Goal: Check status: Check status

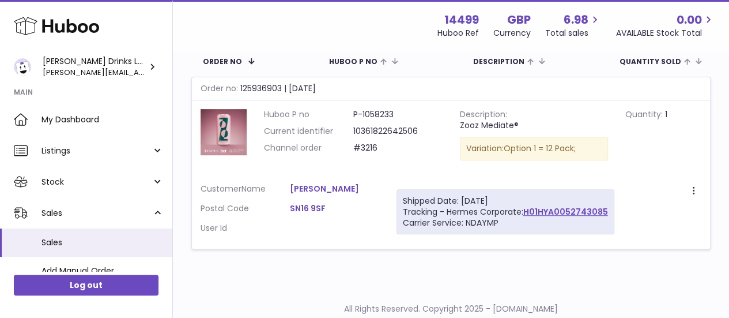
scroll to position [180, 0]
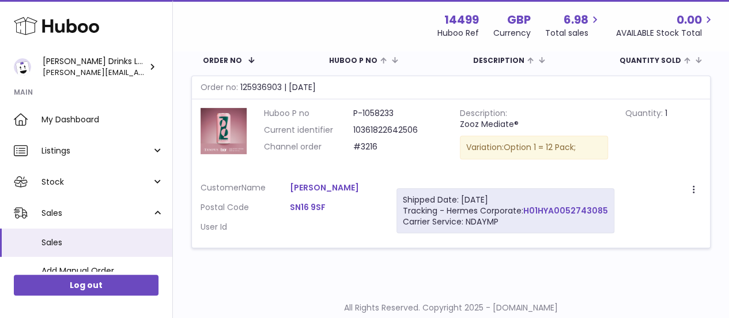
copy link "H01HYA0052743085"
drag, startPoint x: 609, startPoint y: 212, endPoint x: 526, endPoint y: 214, distance: 83.0
click at [526, 214] on div "Shipped Date: 5th Oct 2025 Tracking - Hermes Corporate: H01HYA0052743085 Carrie…" at bounding box center [505, 211] width 218 height 46
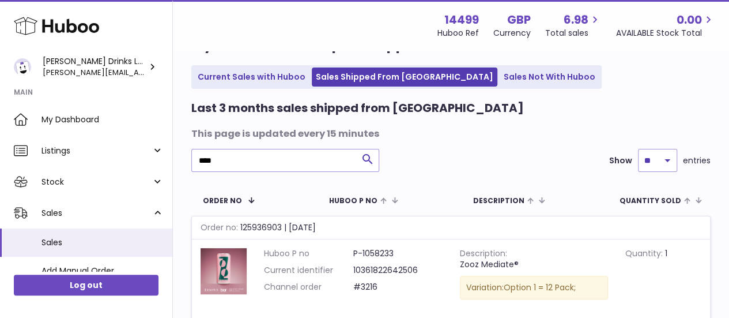
scroll to position [36, 0]
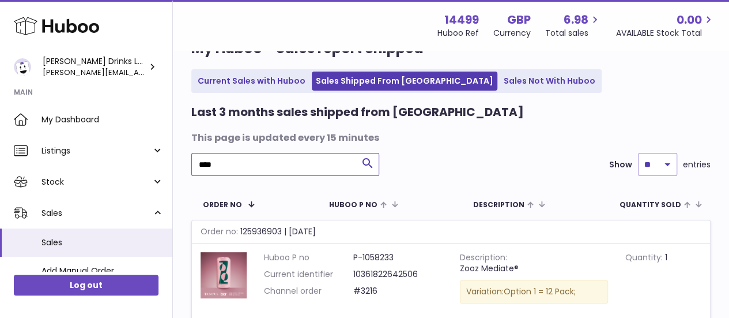
click at [232, 159] on input "****" at bounding box center [285, 164] width 188 height 23
paste input "*****"
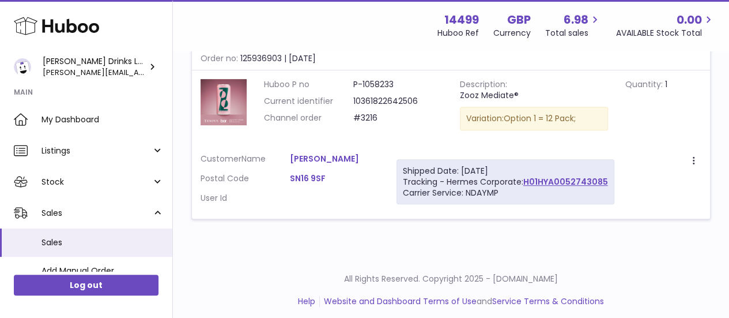
scroll to position [213, 0]
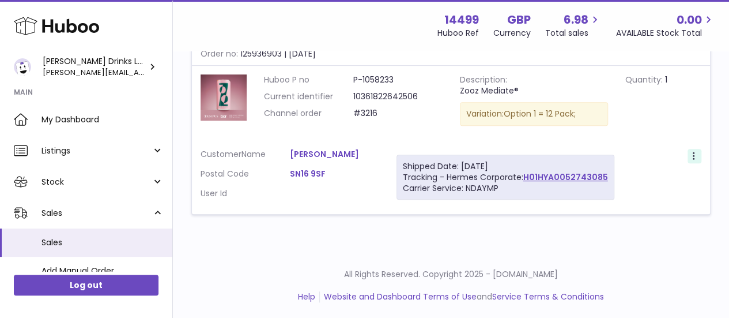
click at [697, 153] on icon at bounding box center [694, 157] width 13 height 12
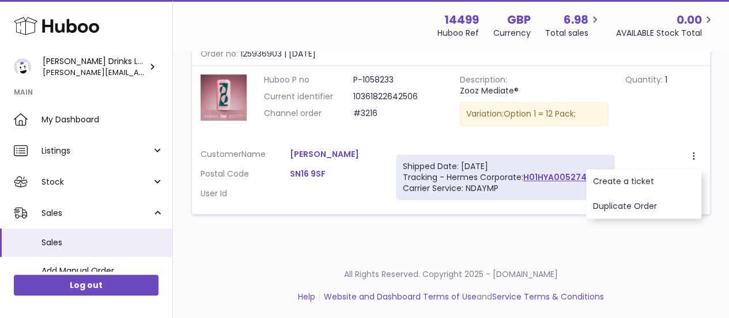
click at [655, 142] on td "Create a ticket Duplicate Order" at bounding box center [667, 177] width 88 height 74
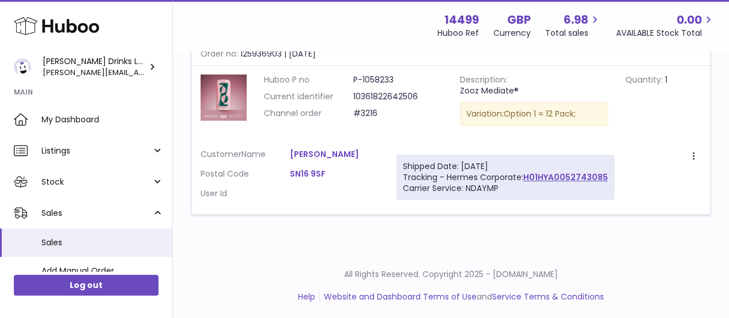
click at [307, 153] on link "Camilla Meakin" at bounding box center [334, 154] width 89 height 11
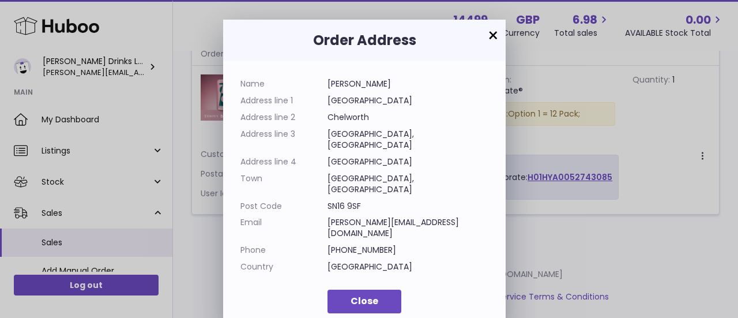
click at [358, 105] on dd "Chelworth farm house" at bounding box center [407, 100] width 161 height 11
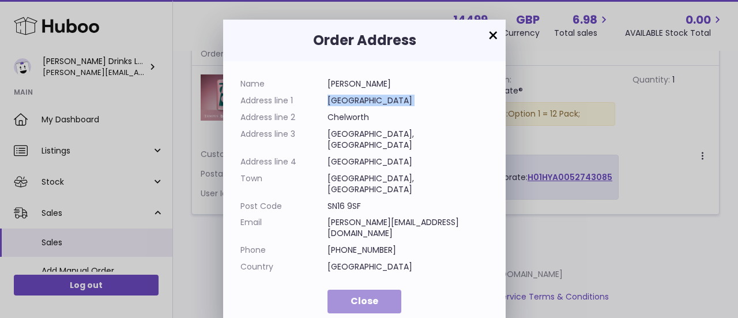
click at [372, 294] on span "Close" at bounding box center [364, 300] width 28 height 13
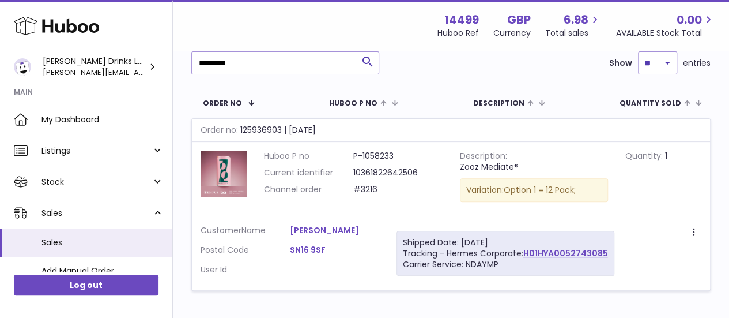
scroll to position [134, 0]
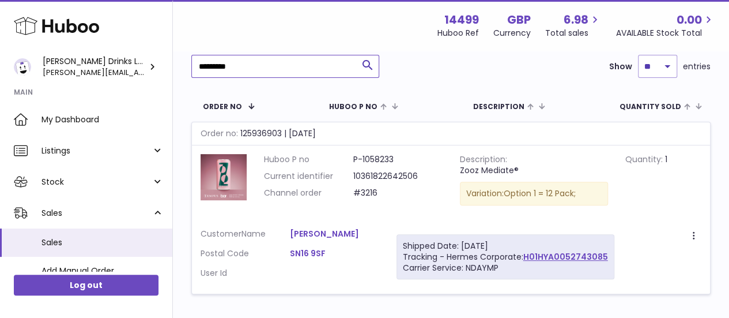
click at [232, 75] on input "*********" at bounding box center [285, 66] width 188 height 23
paste input "text"
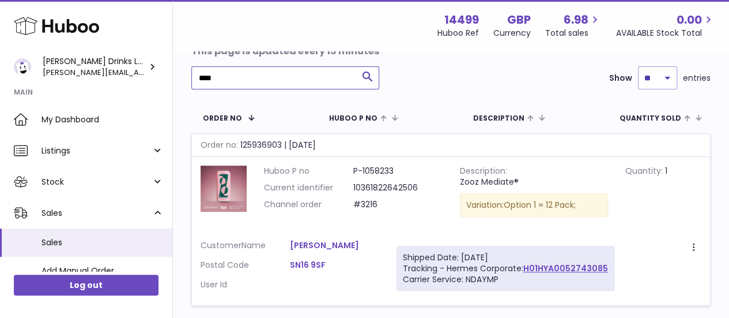
scroll to position [122, 0]
click at [245, 81] on input "****" at bounding box center [285, 77] width 188 height 23
paste input "*****"
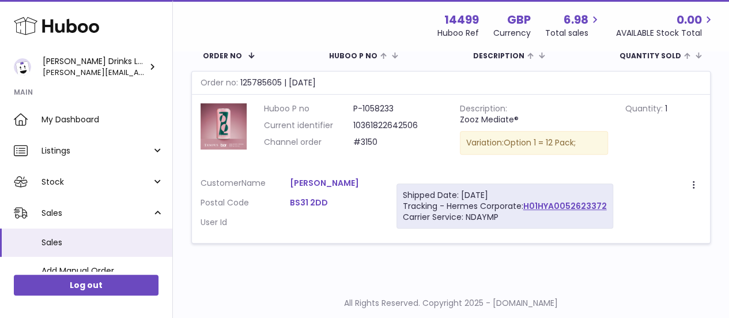
scroll to position [188, 0]
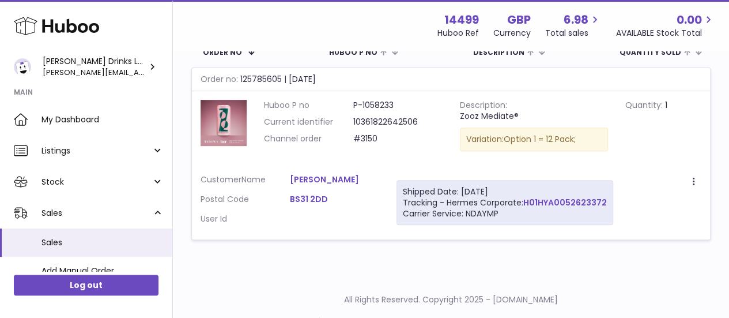
copy link "H01HYA0052623372"
drag, startPoint x: 606, startPoint y: 201, endPoint x: 524, endPoint y: 204, distance: 81.3
click at [524, 204] on div "Shipped Date: 2nd Oct 2025 Tracking - Hermes Corporate: H01HYA0052623372 Carrie…" at bounding box center [504, 203] width 217 height 46
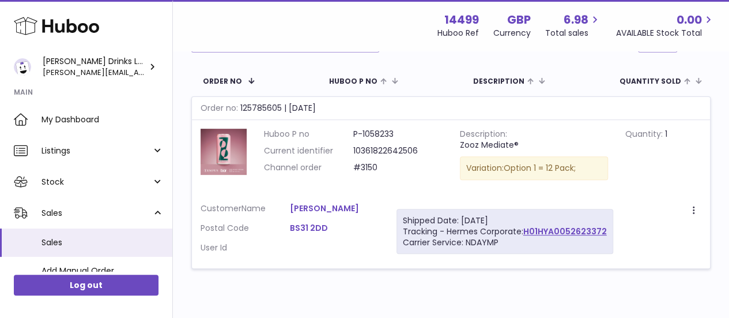
scroll to position [63, 0]
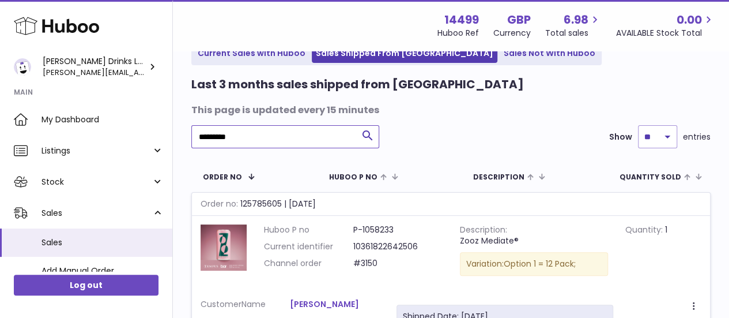
click at [220, 135] on input "*********" at bounding box center [285, 136] width 188 height 23
paste input "text"
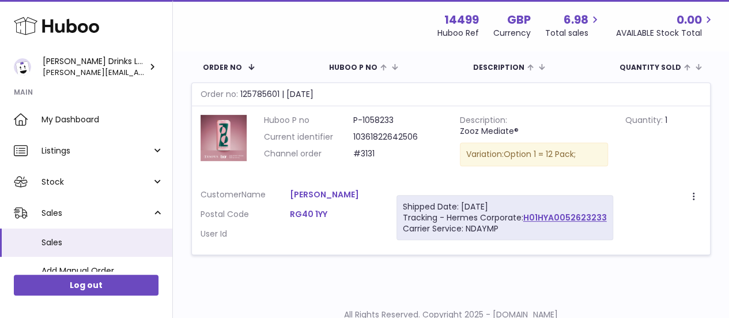
scroll to position [177, 0]
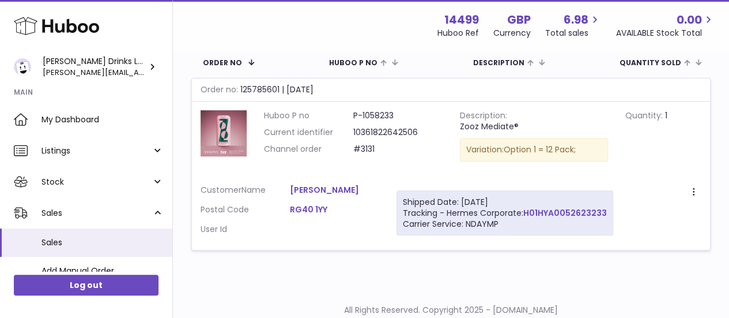
copy link "H01HYA0052623233"
drag, startPoint x: 606, startPoint y: 211, endPoint x: 524, endPoint y: 211, distance: 81.8
click at [524, 211] on div "Shipped Date: 2nd Oct 2025 Tracking - Hermes Corporate: H01HYA0052623233 Carrie…" at bounding box center [504, 213] width 217 height 46
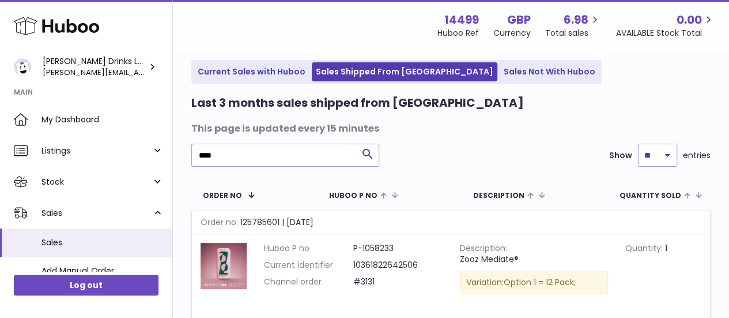
scroll to position [44, 0]
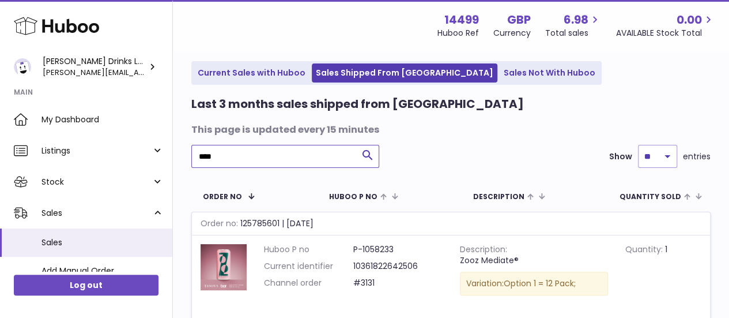
click at [210, 158] on input "****" at bounding box center [285, 156] width 188 height 23
paste input "text"
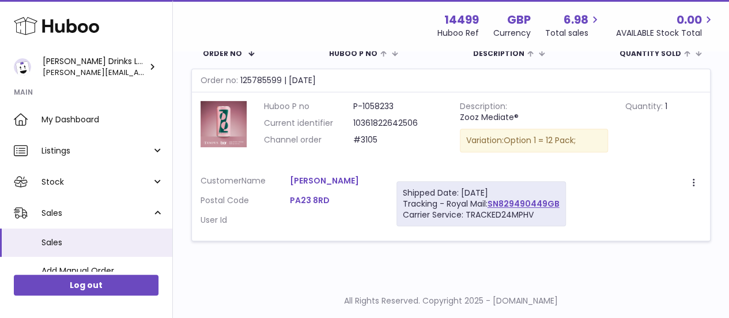
scroll to position [188, 0]
drag, startPoint x: 560, startPoint y: 200, endPoint x: 491, endPoint y: 201, distance: 69.2
click at [491, 201] on div "Shipped Date: 2nd Oct 2025 Tracking - Royal Mail: SN829490449GB Carrier Service…" at bounding box center [480, 203] width 169 height 46
copy link "SN829490449GB"
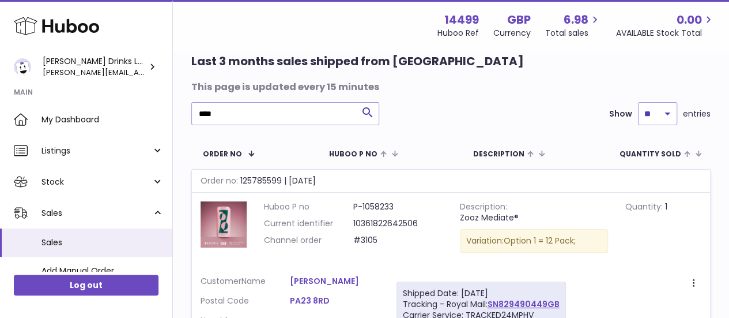
scroll to position [82, 0]
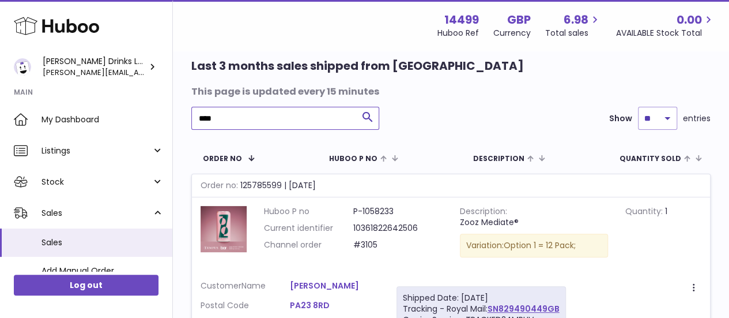
click at [235, 125] on input "****" at bounding box center [285, 118] width 188 height 23
paste input "text"
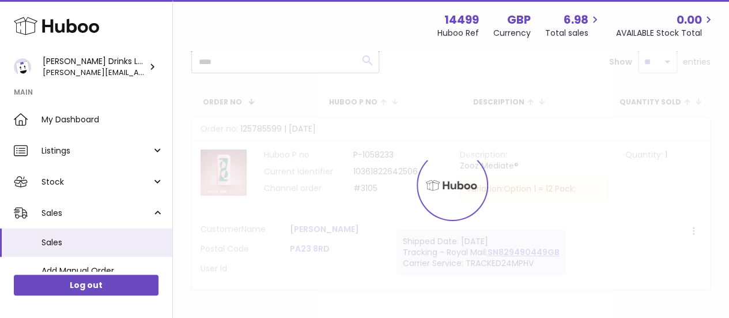
scroll to position [142, 0]
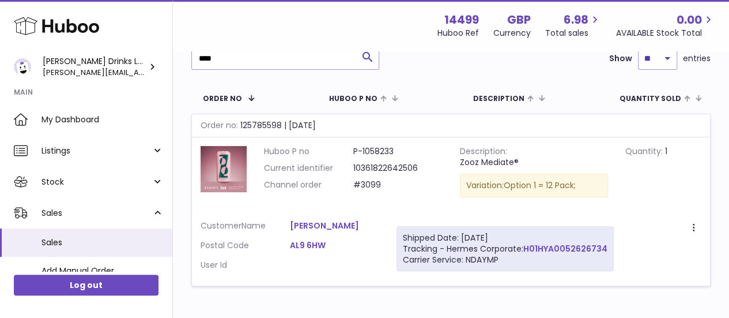
drag, startPoint x: 606, startPoint y: 247, endPoint x: 526, endPoint y: 251, distance: 80.2
click at [526, 251] on div "Shipped Date: 2nd Oct 2025 Tracking - Hermes Corporate: H01HYA0052626734 Carrie…" at bounding box center [504, 249] width 217 height 46
copy link "H01HYA0052626734"
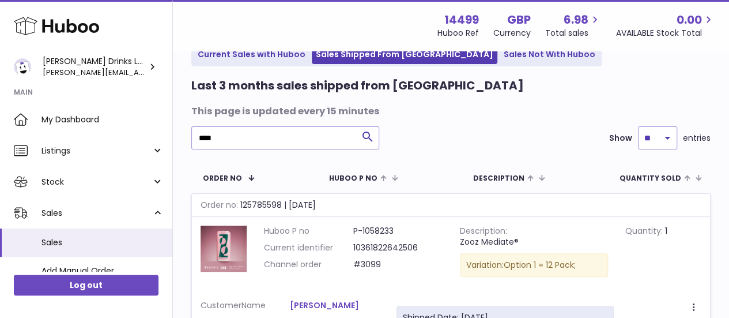
scroll to position [55, 0]
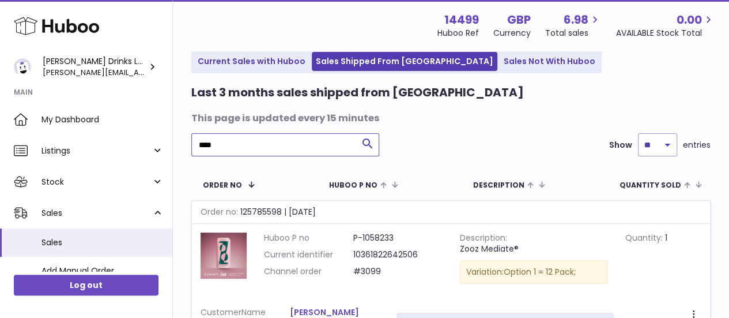
click at [234, 138] on input "****" at bounding box center [285, 144] width 188 height 23
paste input "text"
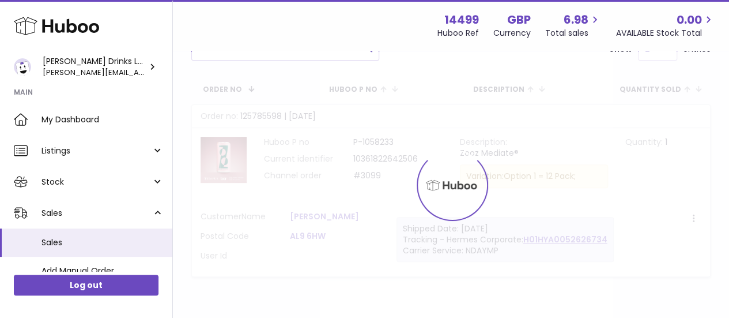
scroll to position [151, 0]
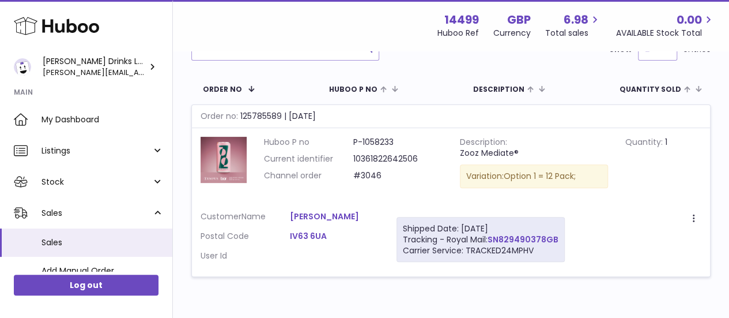
drag, startPoint x: 559, startPoint y: 239, endPoint x: 490, endPoint y: 239, distance: 69.2
click at [490, 239] on div "Shipped Date: 2nd Oct 2025 Tracking - Royal Mail: SN829490378GB Carrier Service…" at bounding box center [480, 240] width 168 height 46
copy link "SN829490378GB"
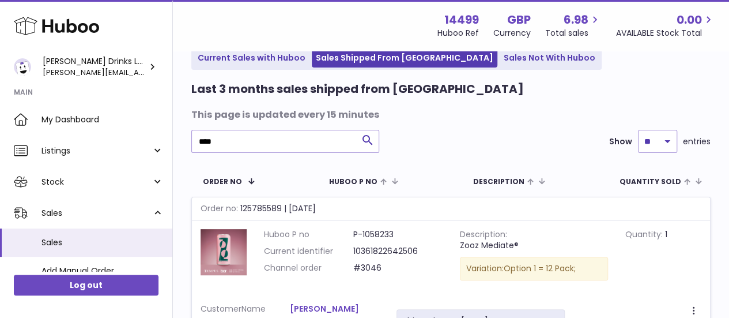
scroll to position [58, 0]
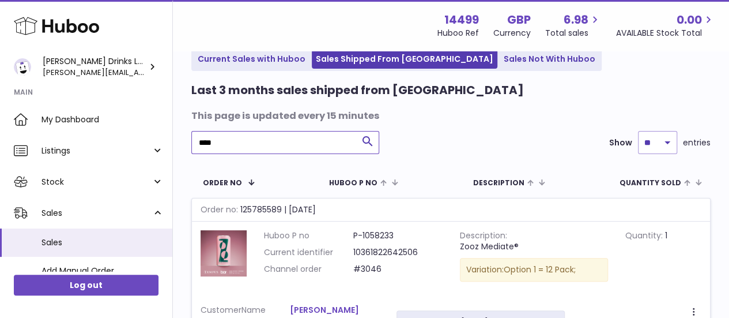
click at [234, 137] on input "****" at bounding box center [285, 142] width 188 height 23
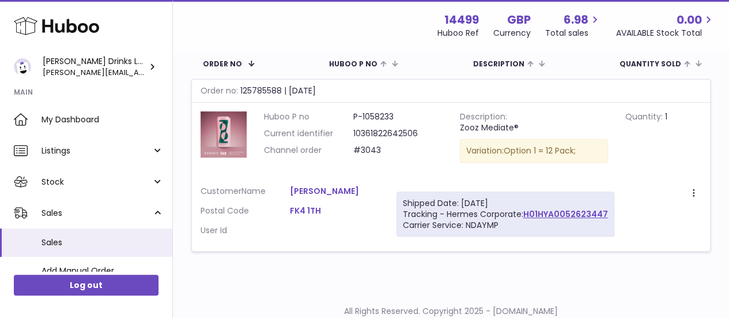
scroll to position [198, 0]
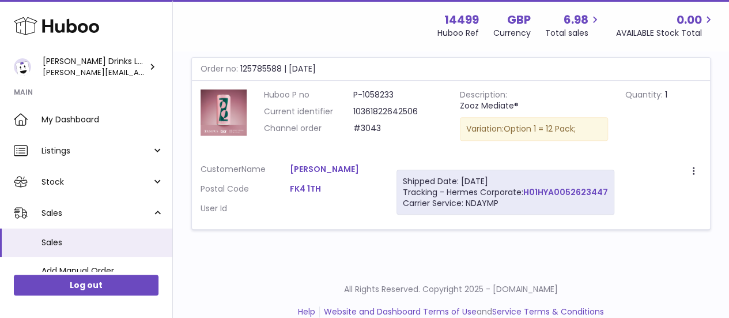
drag, startPoint x: 607, startPoint y: 191, endPoint x: 525, endPoint y: 191, distance: 82.4
click at [525, 191] on div "Shipped Date: 2nd Oct 2025 Tracking - Hermes Corporate: H01HYA0052623447 Carrie…" at bounding box center [505, 192] width 218 height 46
copy link "H01HYA0052623447"
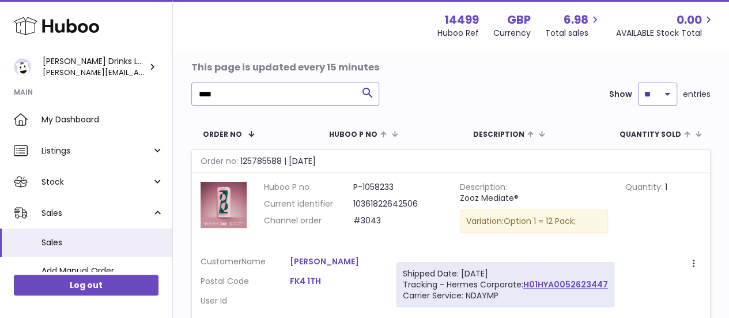
scroll to position [106, 0]
click at [248, 92] on input "****" at bounding box center [285, 93] width 188 height 23
paste input "text"
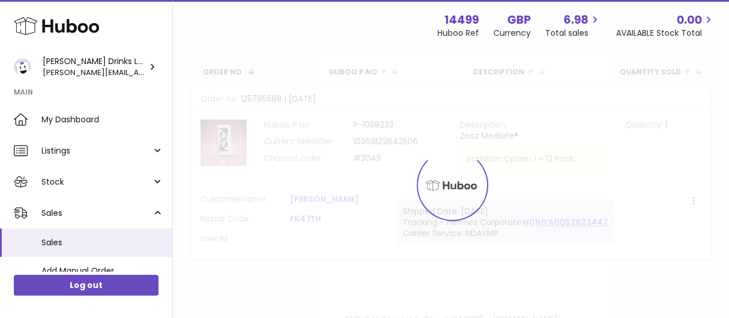
scroll to position [169, 0]
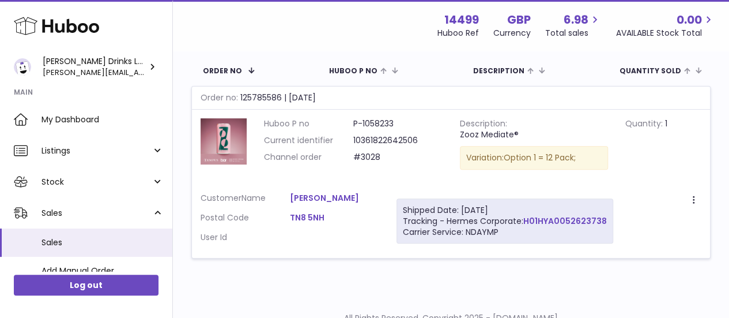
drag, startPoint x: 605, startPoint y: 218, endPoint x: 526, endPoint y: 219, distance: 79.5
click at [526, 219] on div "Shipped Date: 2nd Oct 2025 Tracking - Hermes Corporate: H01HYA0052623738 Carrie…" at bounding box center [504, 221] width 217 height 46
copy link "H01HYA0052623738"
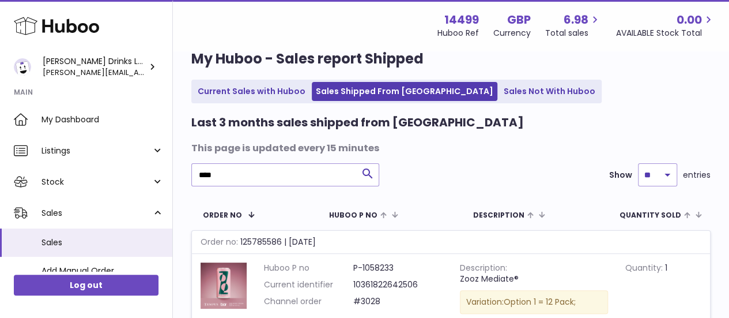
scroll to position [0, 0]
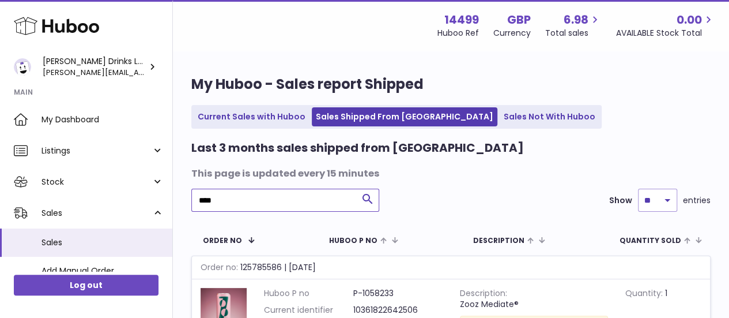
click at [231, 201] on input "****" at bounding box center [285, 199] width 188 height 23
paste input "text"
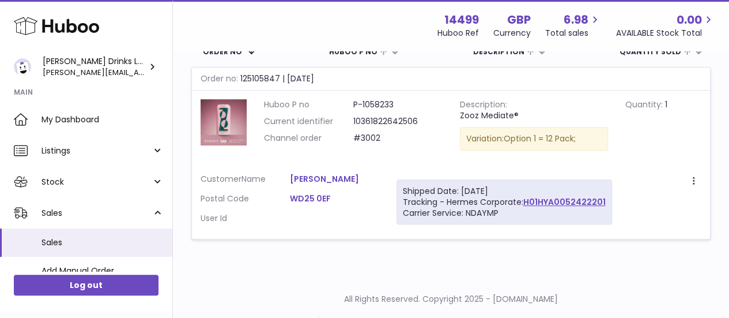
scroll to position [192, 0]
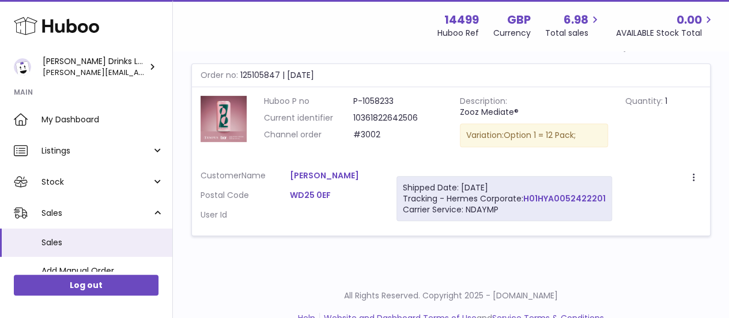
drag, startPoint x: 604, startPoint y: 197, endPoint x: 524, endPoint y: 199, distance: 80.1
click at [524, 199] on div "Shipped Date: 26th Sep 2025 Tracking - Hermes Corporate: H01HYA0052422201 Carri…" at bounding box center [504, 199] width 216 height 46
copy link "H01HYA0052422201"
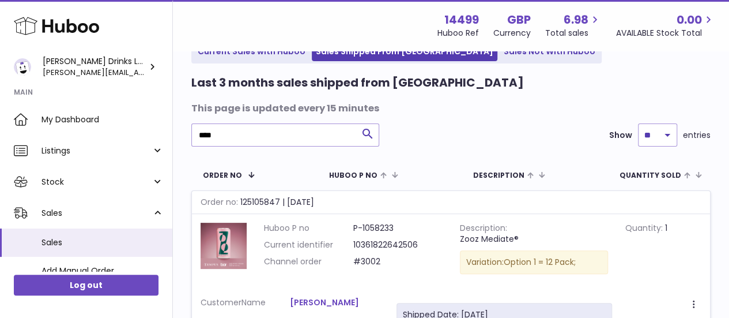
scroll to position [63, 0]
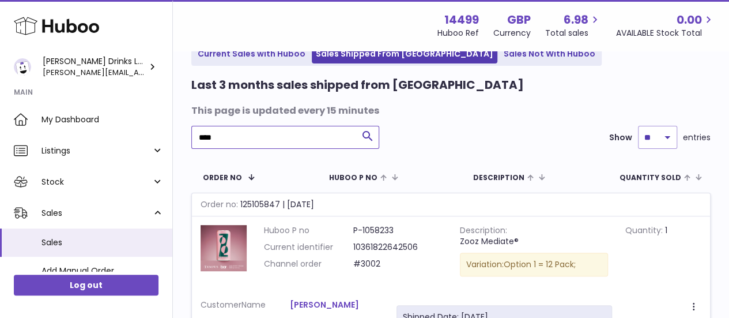
click at [251, 138] on input "****" at bounding box center [285, 137] width 188 height 23
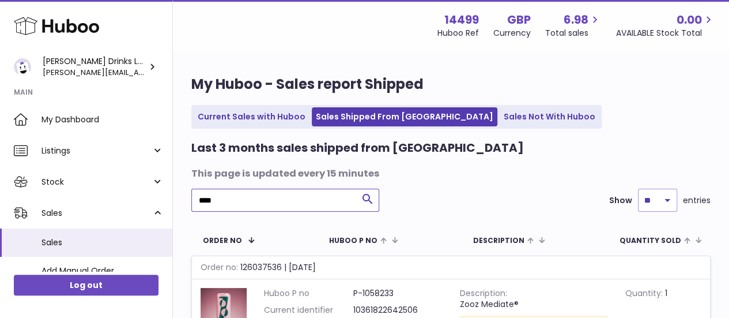
click at [224, 201] on input "****" at bounding box center [285, 199] width 188 height 23
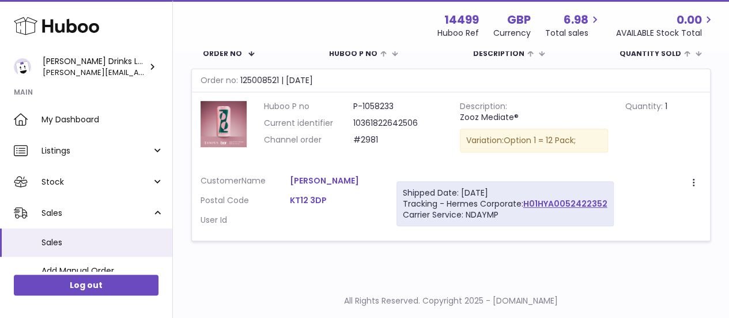
scroll to position [187, 0]
drag, startPoint x: 606, startPoint y: 203, endPoint x: 525, endPoint y: 201, distance: 81.3
click at [525, 201] on div "Shipped Date: 26th Sep 2025 Tracking - Hermes Corporate: H01HYA0052422352 Carri…" at bounding box center [504, 203] width 217 height 46
copy link "H01HYA0052422352"
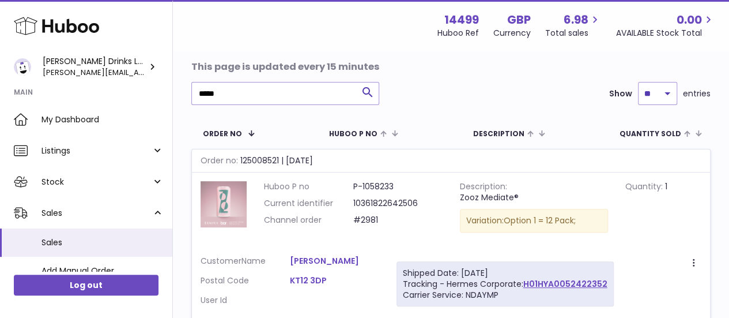
scroll to position [96, 0]
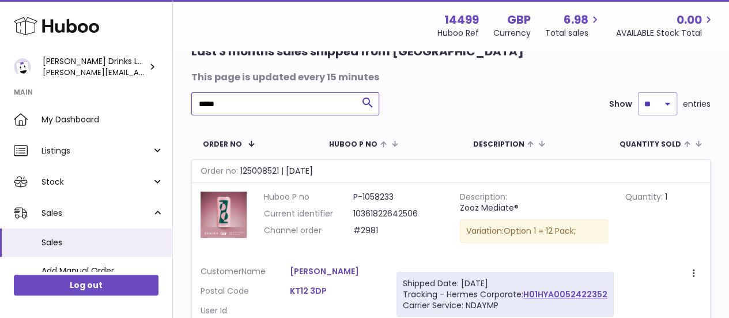
click at [249, 101] on input "****" at bounding box center [285, 103] width 188 height 23
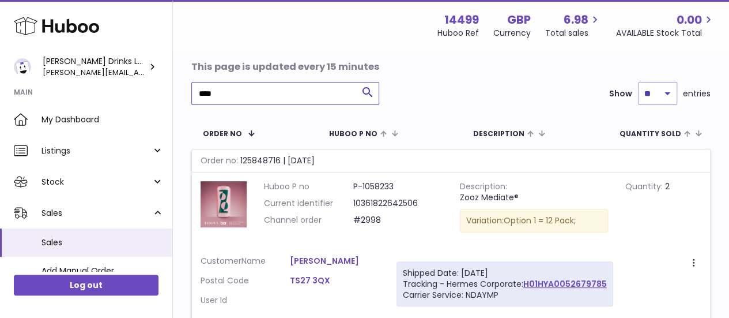
scroll to position [105, 0]
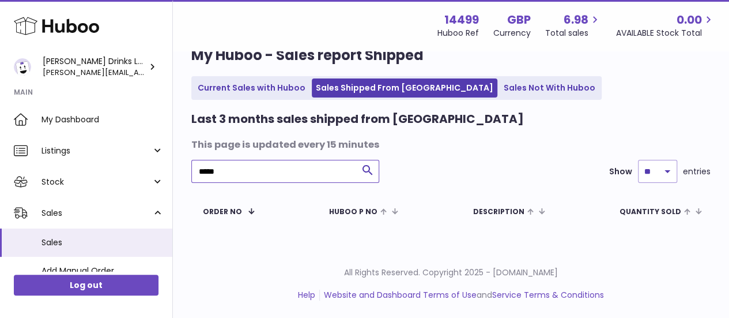
scroll to position [28, 0]
type input "*"
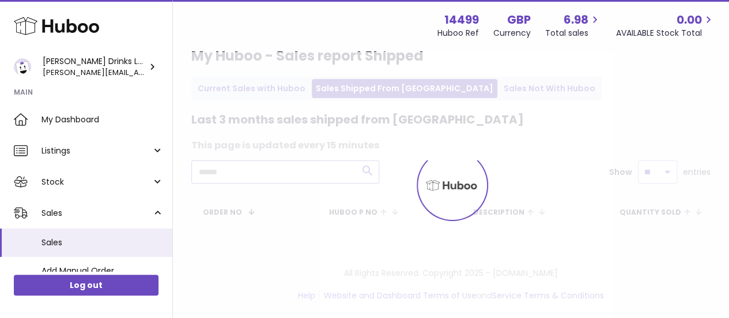
scroll to position [105, 0]
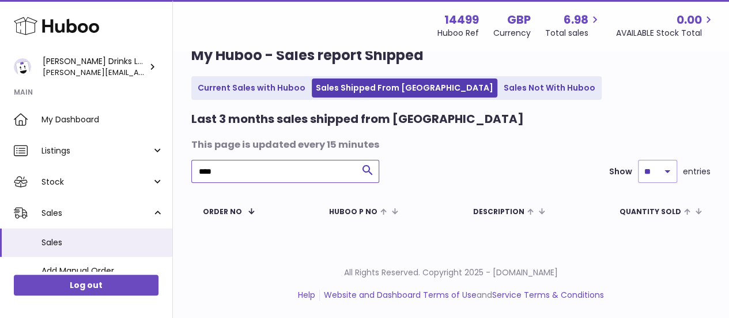
scroll to position [28, 0]
click at [227, 173] on input "****" at bounding box center [285, 171] width 188 height 23
click at [211, 173] on input "****" at bounding box center [285, 171] width 188 height 23
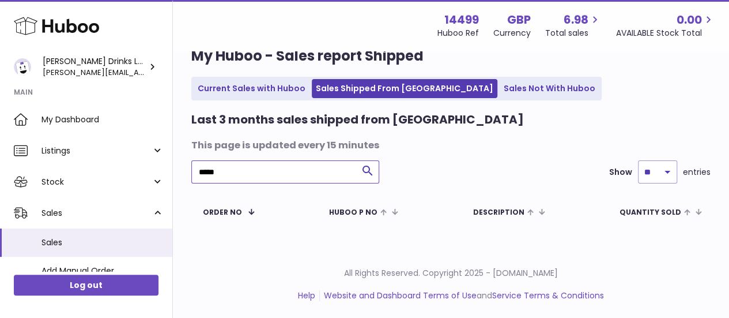
click at [211, 173] on input "****" at bounding box center [285, 171] width 188 height 23
click at [255, 170] on input "****" at bounding box center [285, 171] width 188 height 23
click at [207, 171] on input "****" at bounding box center [285, 171] width 188 height 23
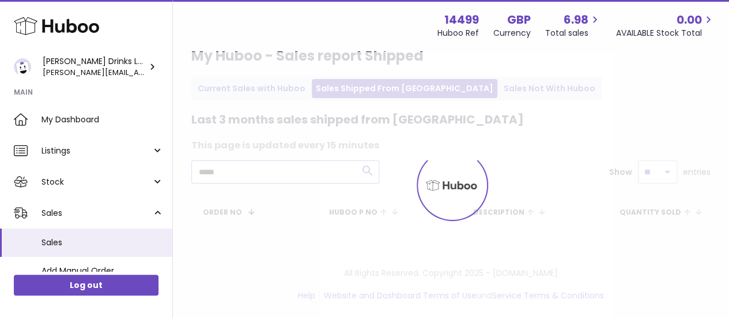
scroll to position [28, 0]
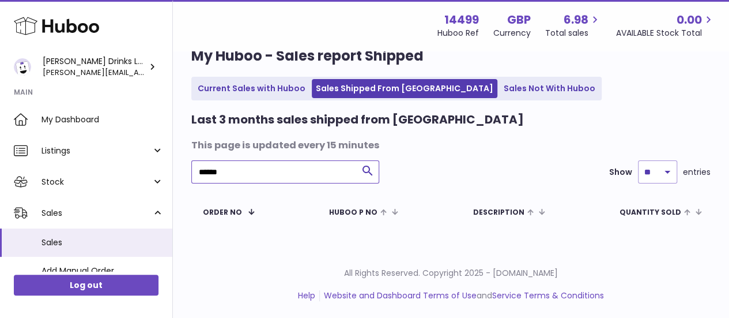
click at [210, 171] on input "****" at bounding box center [285, 171] width 188 height 23
type input "****"
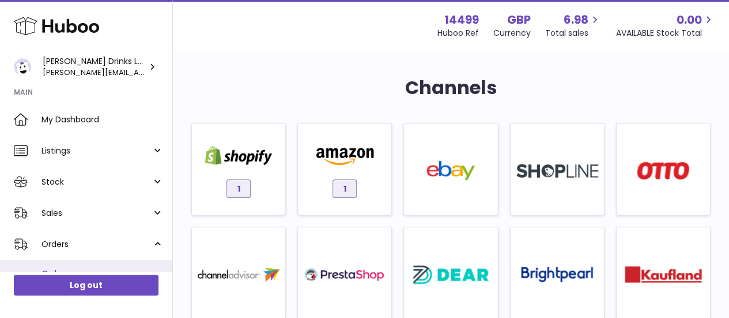
scroll to position [105, 0]
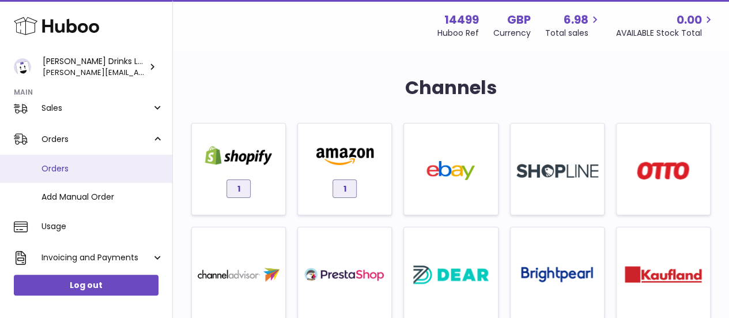
click at [71, 172] on span "Orders" at bounding box center [102, 168] width 122 height 11
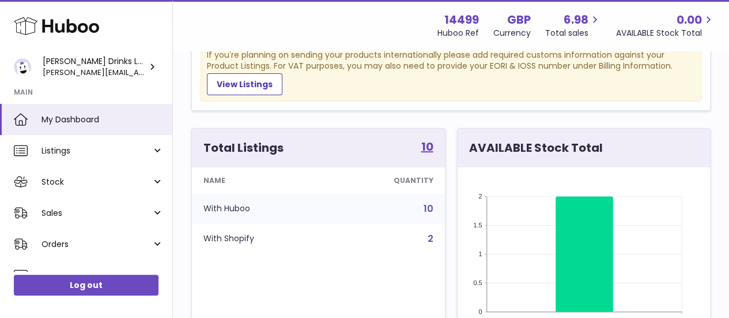
scroll to position [119, 0]
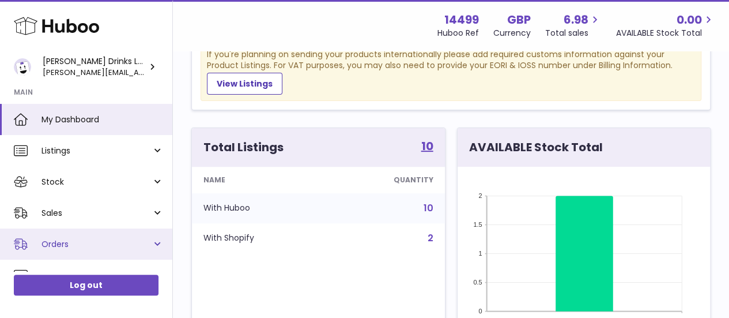
drag, startPoint x: 304, startPoint y: 114, endPoint x: 159, endPoint y: 239, distance: 191.6
click at [159, 239] on link "Orders" at bounding box center [86, 243] width 172 height 31
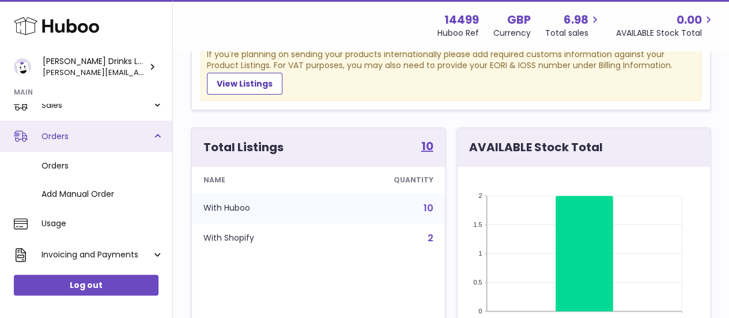
scroll to position [116, 0]
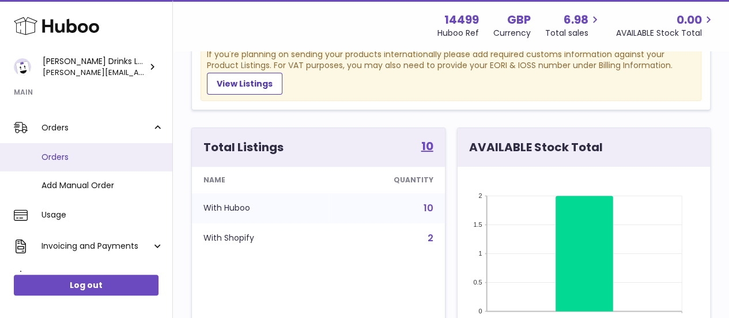
click at [71, 159] on span "Orders" at bounding box center [102, 157] width 122 height 11
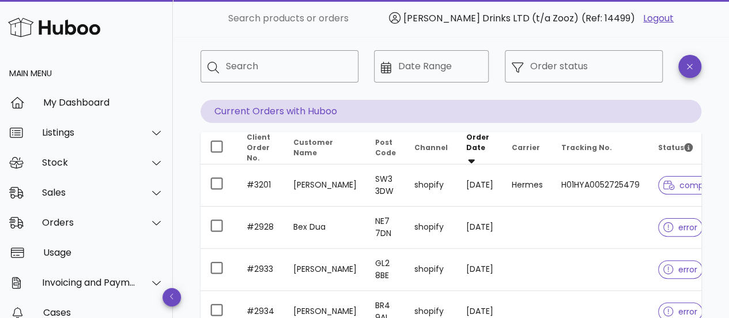
scroll to position [51, 0]
click at [273, 82] on div "Search" at bounding box center [287, 67] width 123 height 32
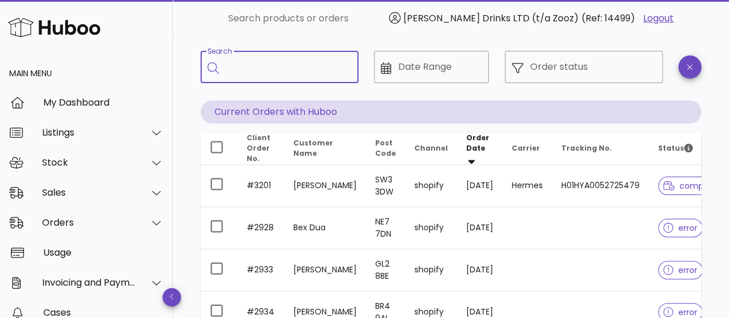
paste input "****"
type input "****"
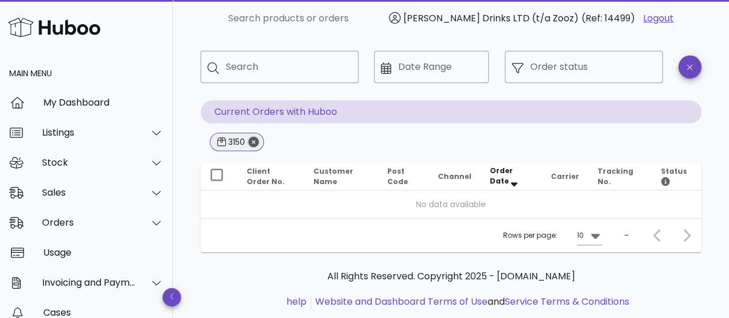
click at [255, 144] on icon "Close" at bounding box center [253, 142] width 10 height 10
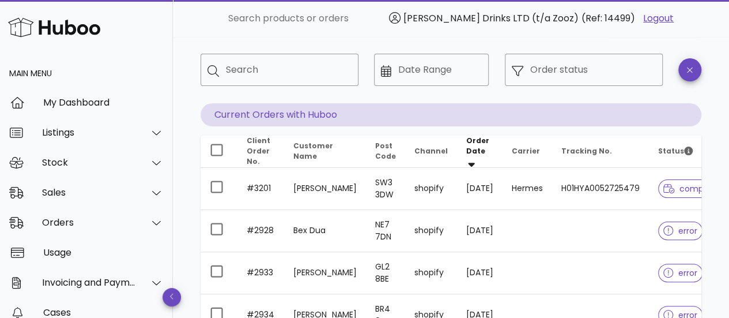
scroll to position [51, 0]
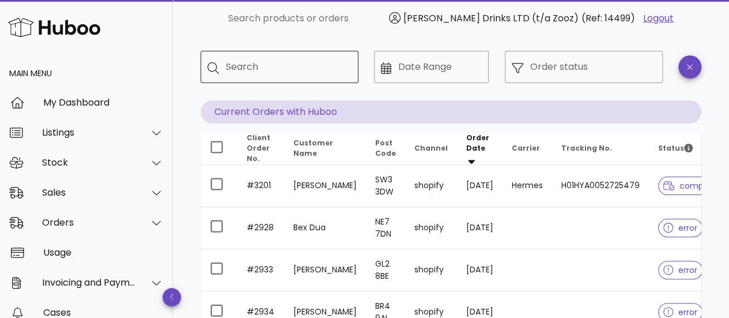
click at [274, 79] on div "Search" at bounding box center [287, 67] width 123 height 32
paste input "*********"
type input "*********"
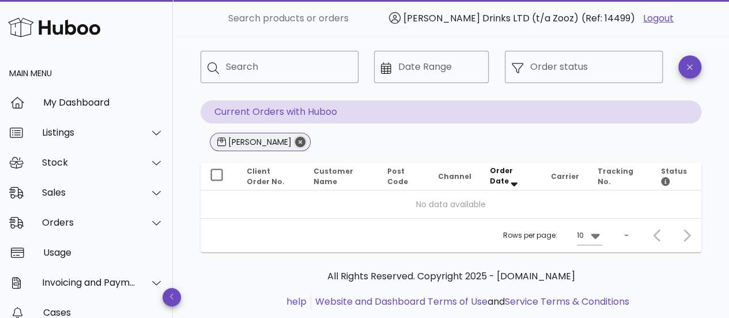
click at [295, 141] on icon "Close" at bounding box center [300, 142] width 10 height 10
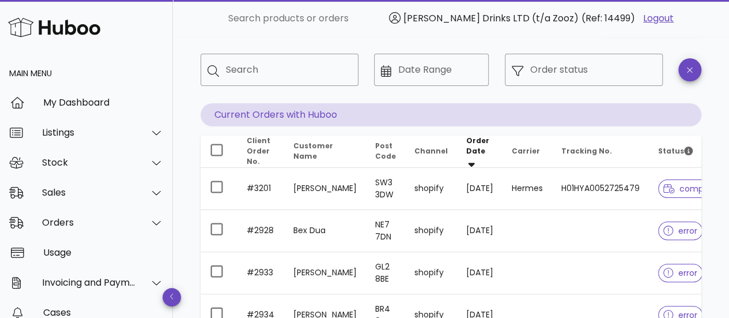
scroll to position [51, 0]
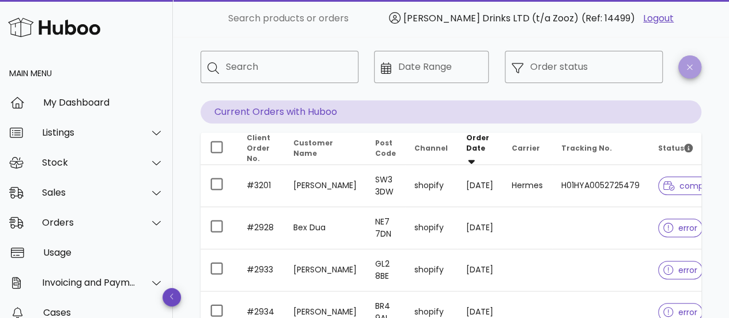
click at [689, 62] on button "button" at bounding box center [689, 66] width 23 height 23
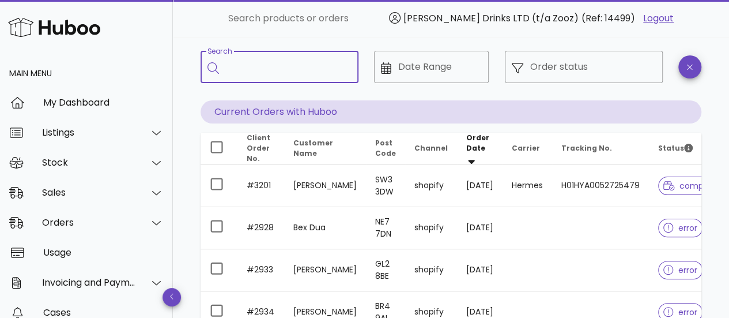
click at [268, 70] on input "Search" at bounding box center [287, 67] width 123 height 18
paste input "**********"
type input "**********"
type input "****"
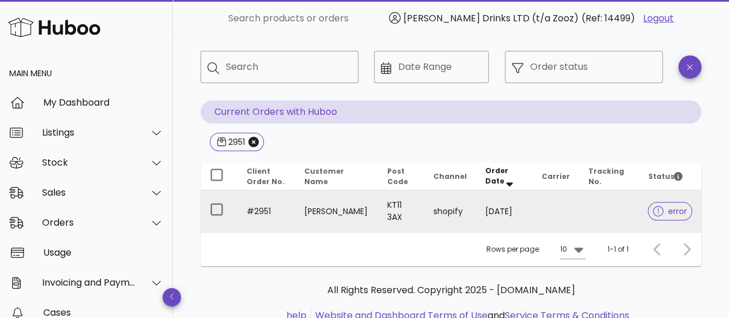
click at [656, 209] on icon at bounding box center [658, 211] width 10 height 10
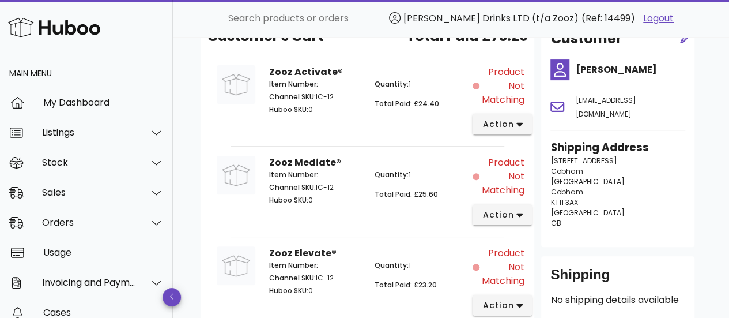
scroll to position [145, 0]
click at [483, 124] on span "action" at bounding box center [498, 125] width 32 height 12
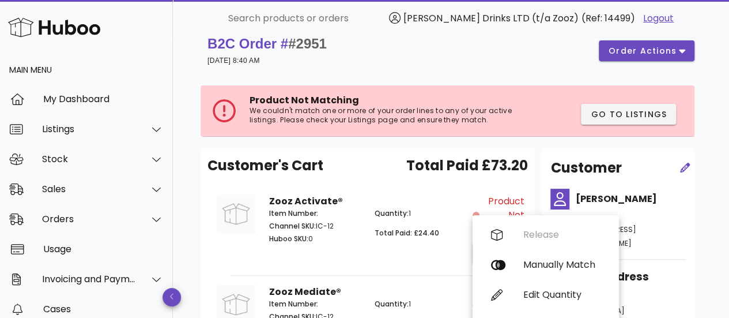
scroll to position [14, 0]
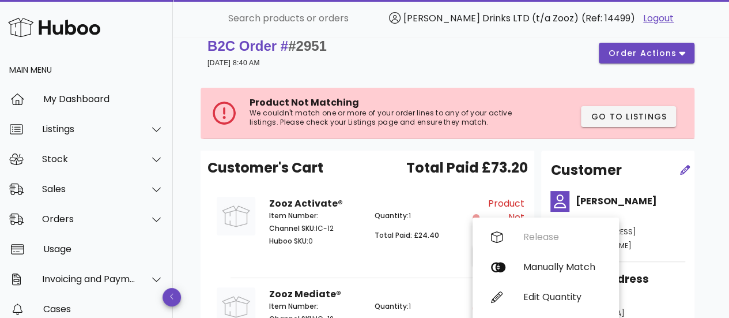
click at [294, 43] on span "#2951" at bounding box center [307, 46] width 39 height 16
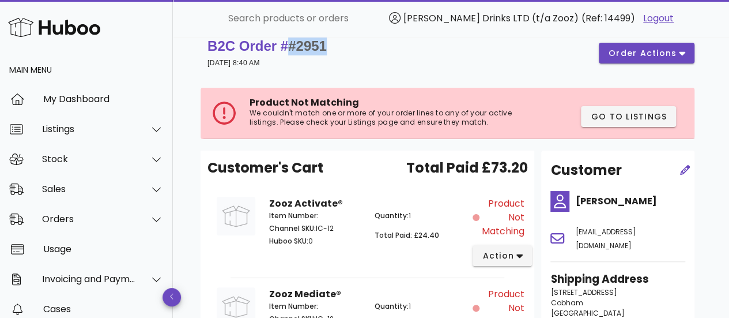
drag, startPoint x: 294, startPoint y: 43, endPoint x: 323, endPoint y: 44, distance: 28.8
click at [323, 44] on span "#2951" at bounding box center [307, 46] width 39 height 16
copy span "#2951"
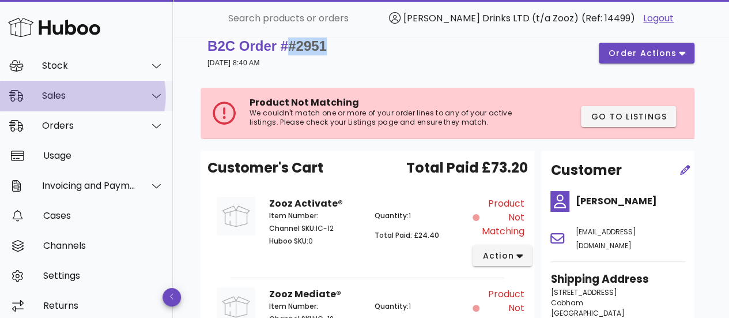
click at [152, 96] on icon at bounding box center [156, 95] width 9 height 10
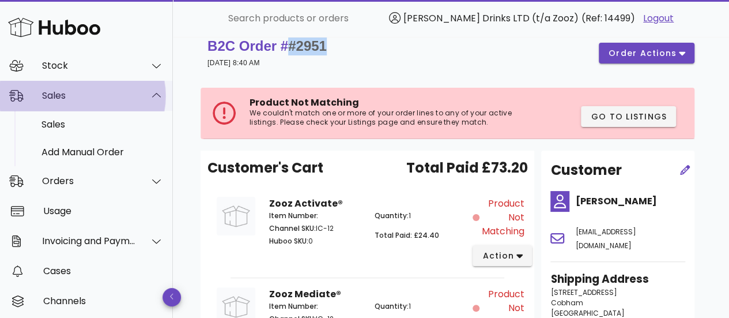
click at [152, 93] on icon at bounding box center [156, 95] width 9 height 10
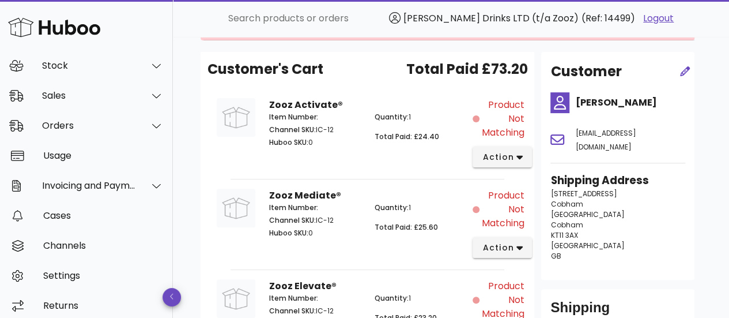
scroll to position [152, 0]
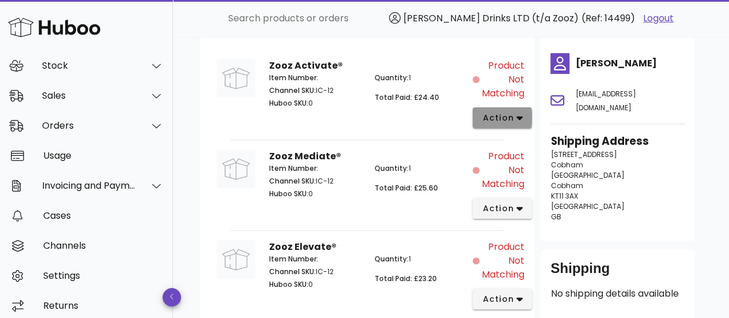
click at [501, 122] on span "action" at bounding box center [498, 118] width 32 height 12
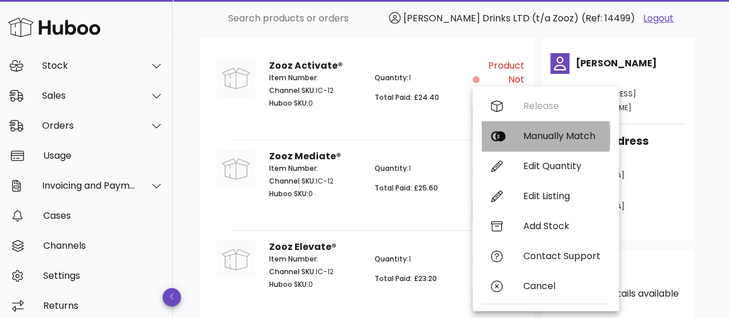
click at [520, 133] on div "Manually Match" at bounding box center [546, 136] width 128 height 30
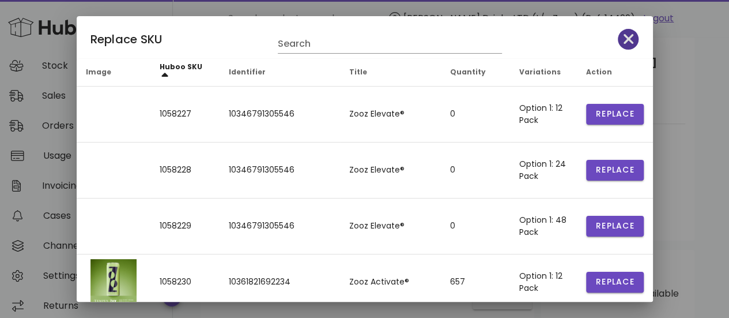
click at [623, 43] on icon "button" at bounding box center [628, 39] width 10 height 16
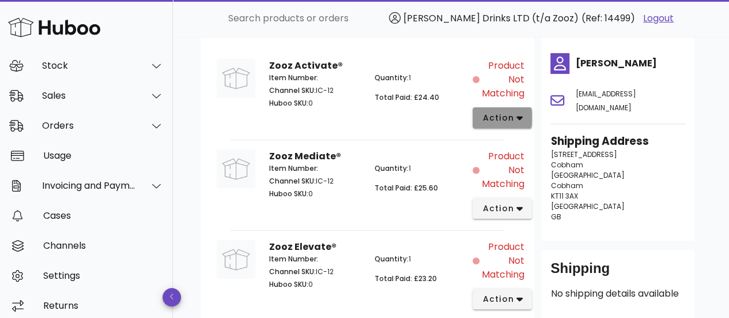
click at [497, 120] on span "action" at bounding box center [498, 118] width 32 height 12
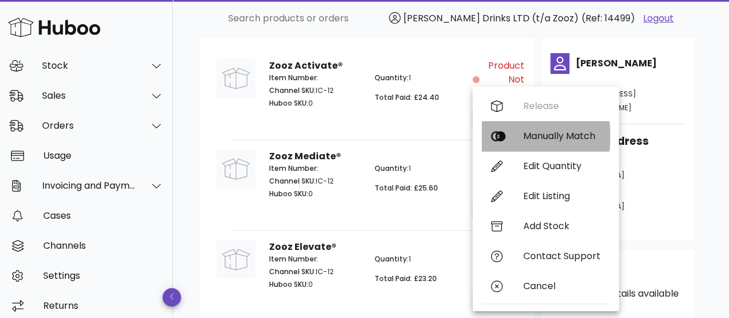
click at [524, 145] on div "Manually Match" at bounding box center [546, 136] width 128 height 30
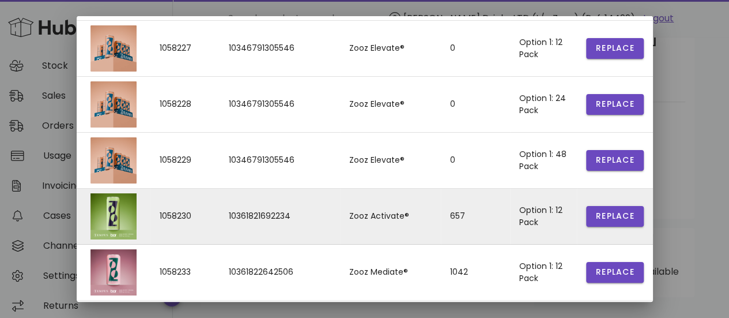
scroll to position [108, 0]
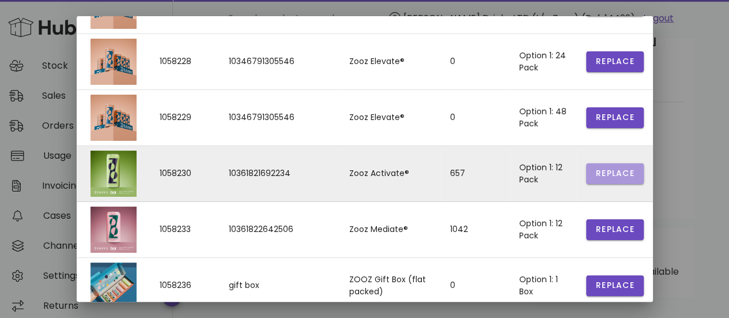
click at [607, 174] on span "Replace" at bounding box center [614, 173] width 39 height 12
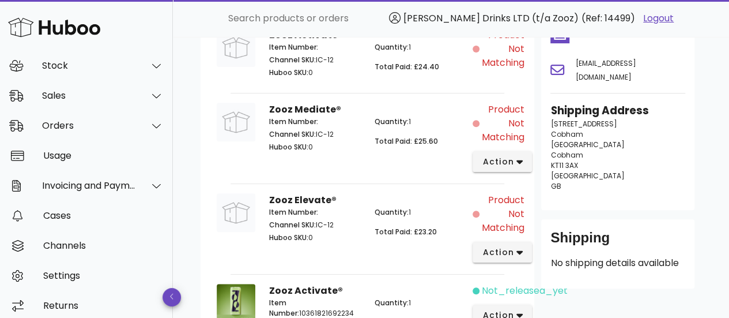
scroll to position [195, 0]
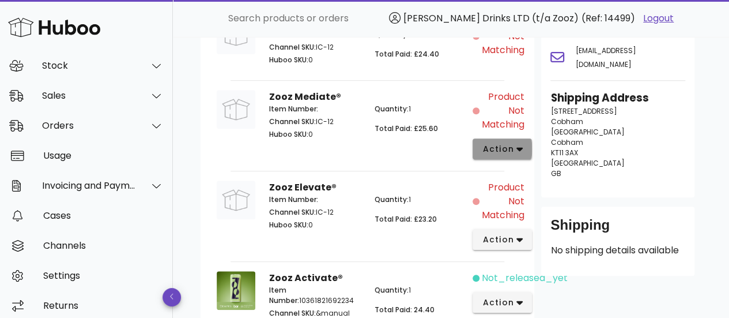
click at [509, 145] on span "action" at bounding box center [498, 149] width 32 height 12
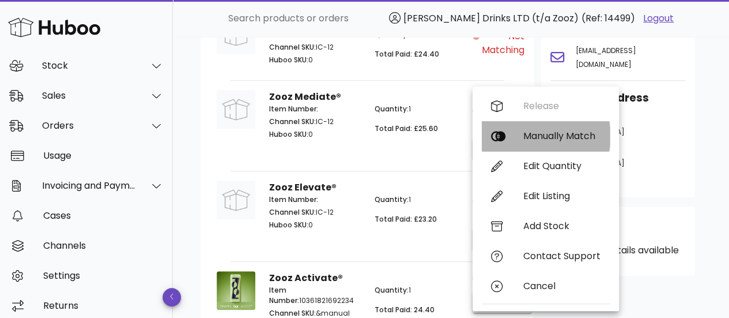
click at [515, 139] on div "Manually Match" at bounding box center [546, 136] width 128 height 30
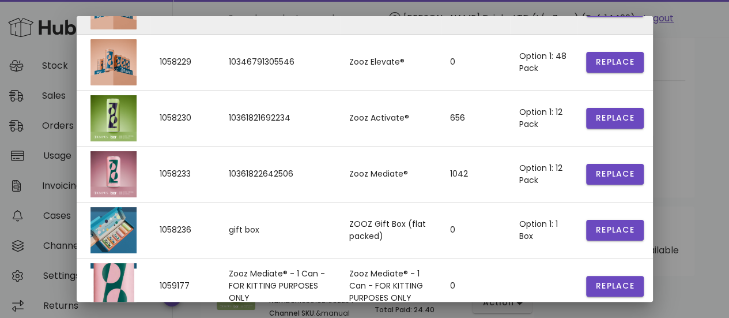
scroll to position [165, 0]
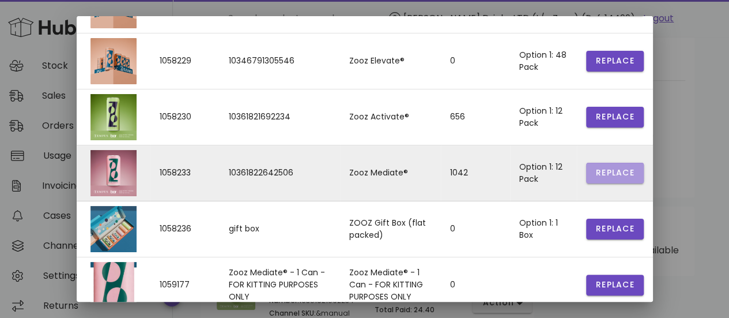
click at [603, 170] on span "Replace" at bounding box center [614, 173] width 39 height 12
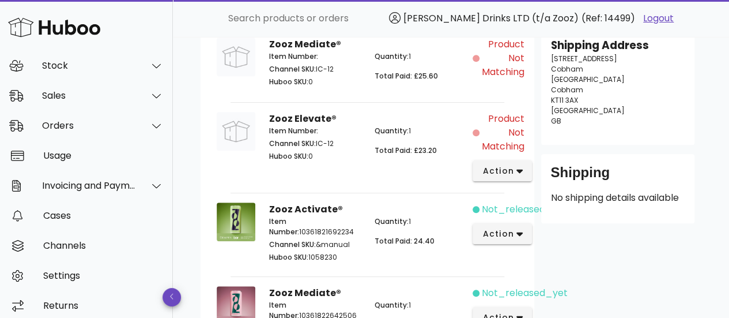
scroll to position [251, 0]
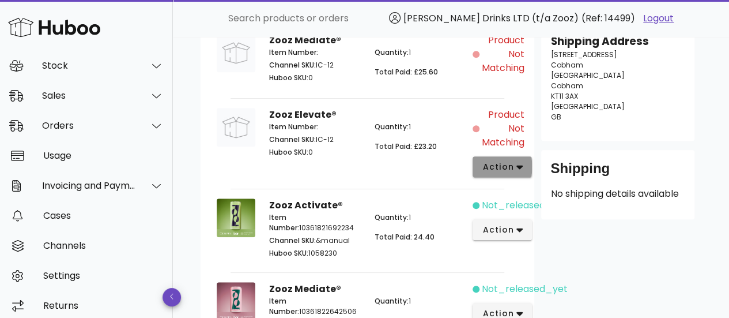
click at [483, 164] on span "action" at bounding box center [498, 167] width 32 height 12
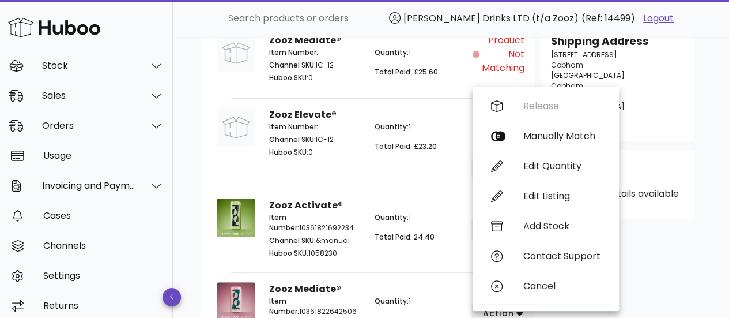
click at [643, 150] on div "Shipping No shipping details available" at bounding box center [617, 184] width 153 height 69
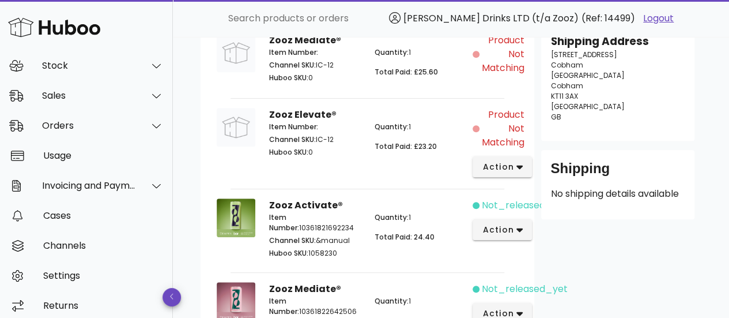
scroll to position [371, 0]
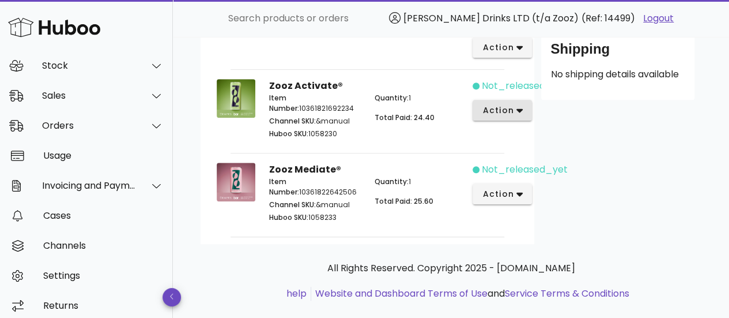
drag, startPoint x: 504, startPoint y: 123, endPoint x: 501, endPoint y: 110, distance: 12.9
click at [501, 110] on div "not_released_yet action" at bounding box center [499, 110] width 52 height 76
click at [501, 110] on span "action" at bounding box center [498, 110] width 32 height 12
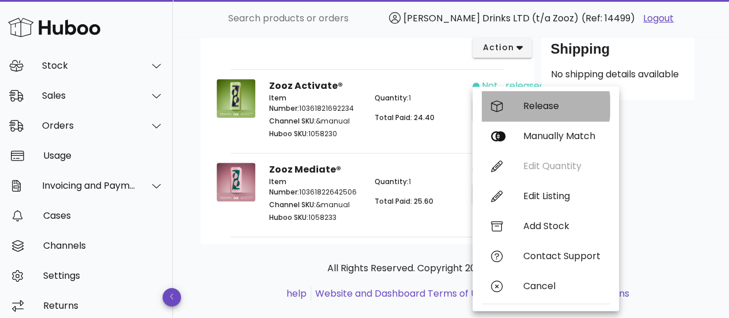
click at [521, 105] on div "Release" at bounding box center [546, 106] width 128 height 30
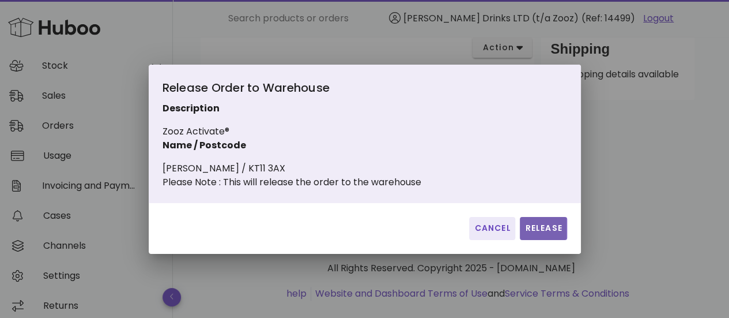
click at [536, 234] on span "Release" at bounding box center [542, 228] width 37 height 12
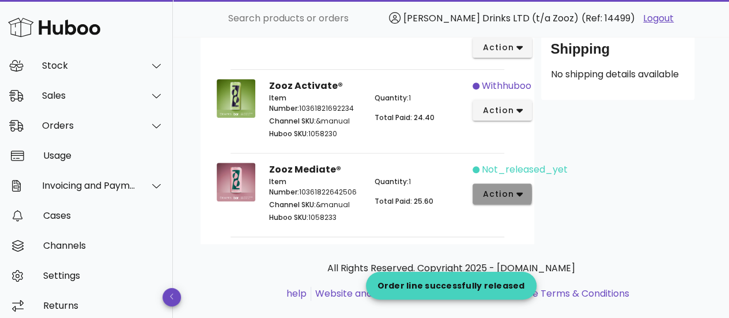
click at [502, 195] on span "action" at bounding box center [498, 194] width 32 height 12
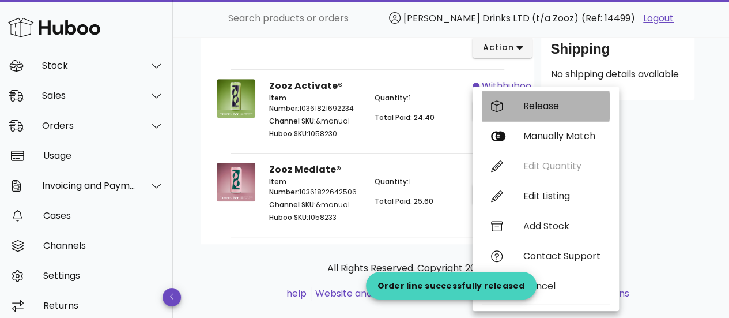
click at [536, 110] on div "Release" at bounding box center [561, 105] width 77 height 11
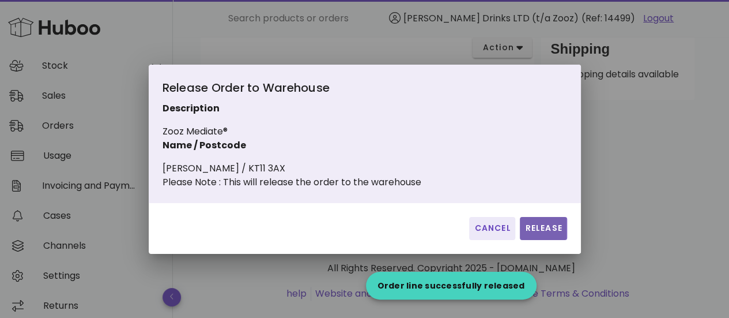
click at [535, 234] on span "Release" at bounding box center [542, 228] width 37 height 12
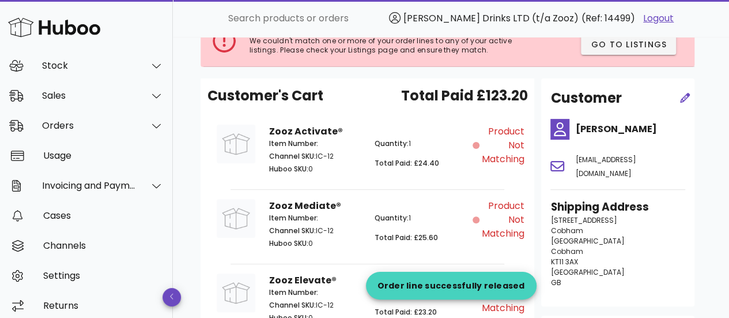
scroll to position [0, 0]
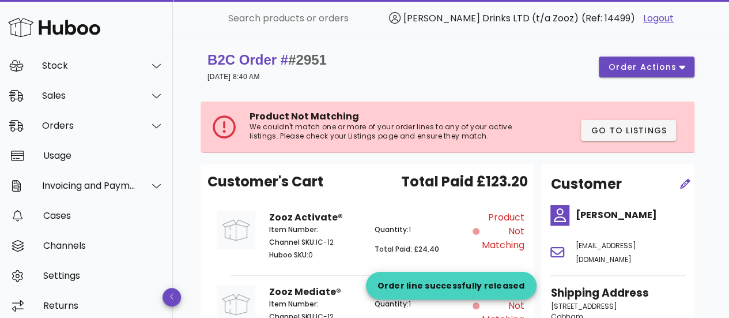
click at [312, 61] on span "#2951" at bounding box center [307, 60] width 39 height 16
copy span "2951"
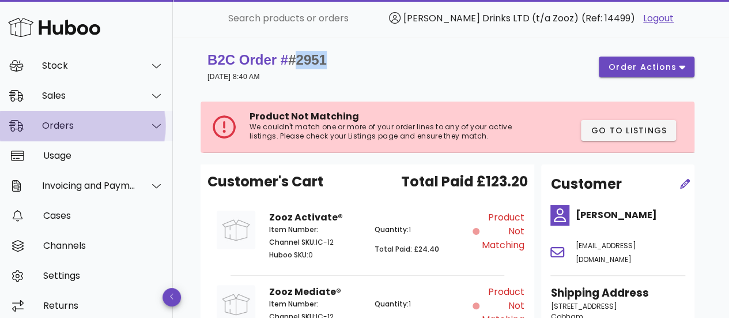
click at [150, 131] on div at bounding box center [150, 125] width 28 height 29
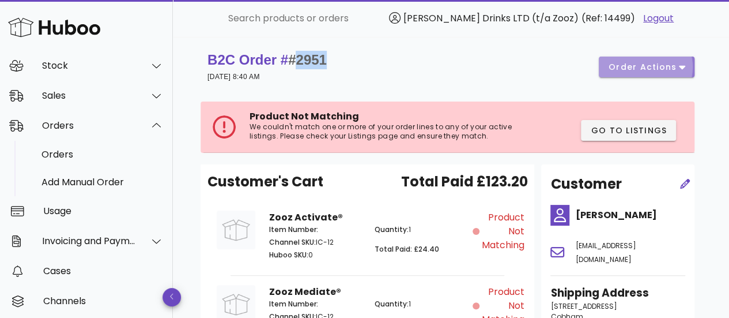
click at [637, 74] on button "order actions" at bounding box center [647, 66] width 96 height 21
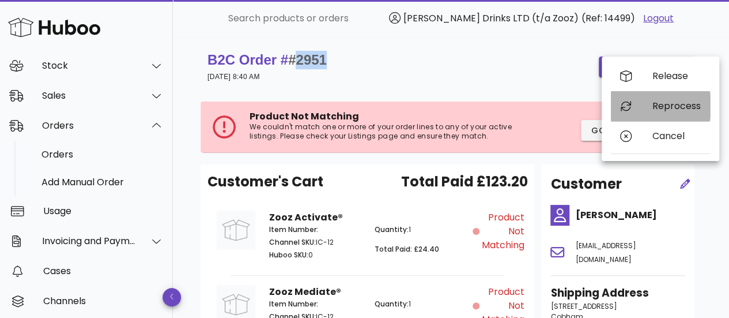
click at [623, 111] on icon at bounding box center [626, 106] width 12 height 12
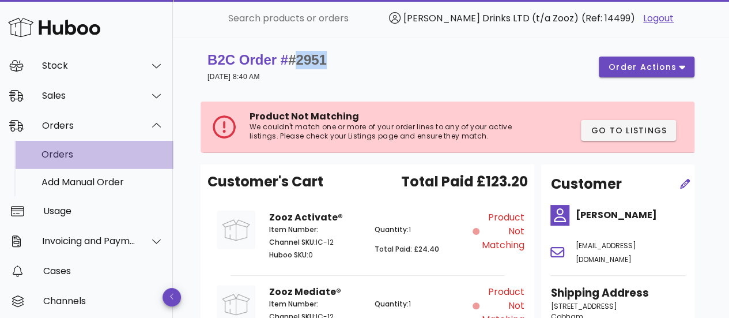
click at [75, 153] on div "Orders" at bounding box center [102, 154] width 122 height 11
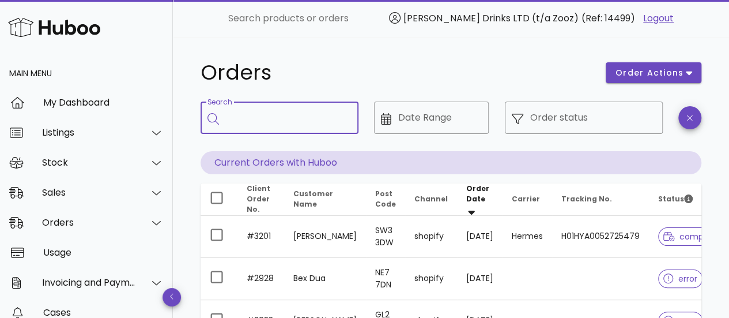
click at [279, 123] on input "Search" at bounding box center [287, 117] width 123 height 18
paste input "****"
type input "****"
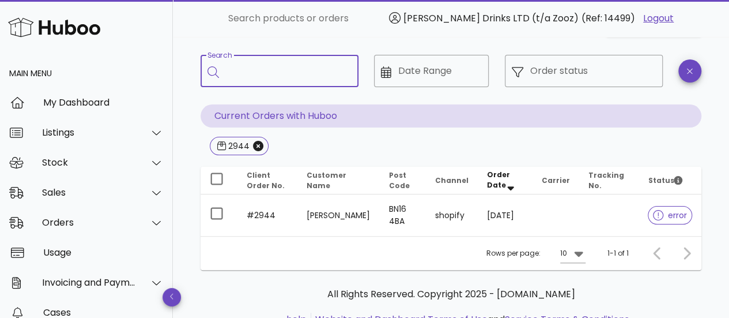
scroll to position [47, 0]
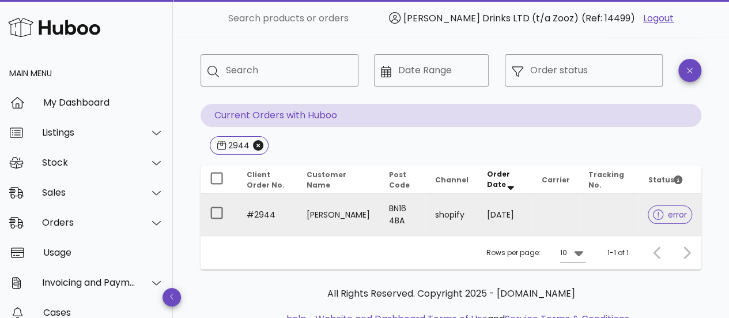
click at [665, 211] on div at bounding box center [660, 215] width 15 height 12
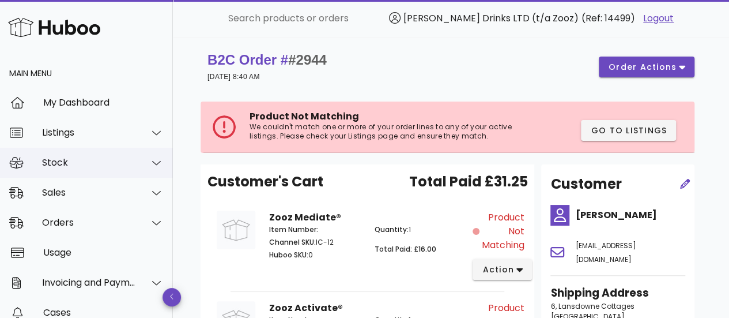
scroll to position [47, 0]
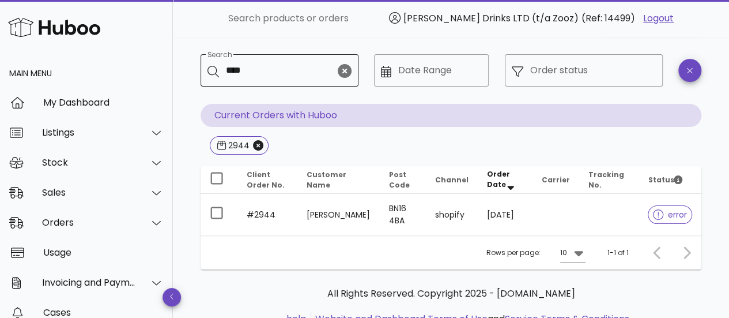
click at [260, 78] on input "****" at bounding box center [280, 70] width 109 height 18
type input "****"
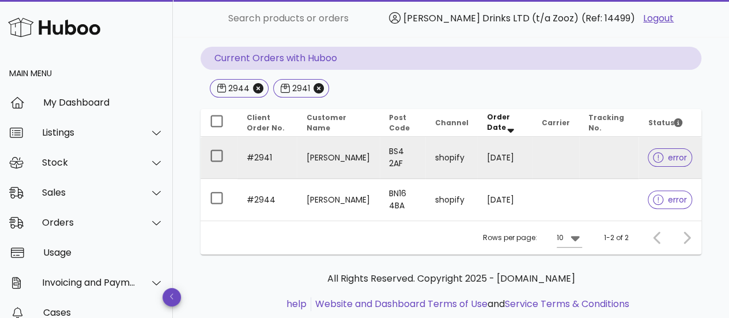
scroll to position [105, 0]
